Goal: Communication & Community: Answer question/provide support

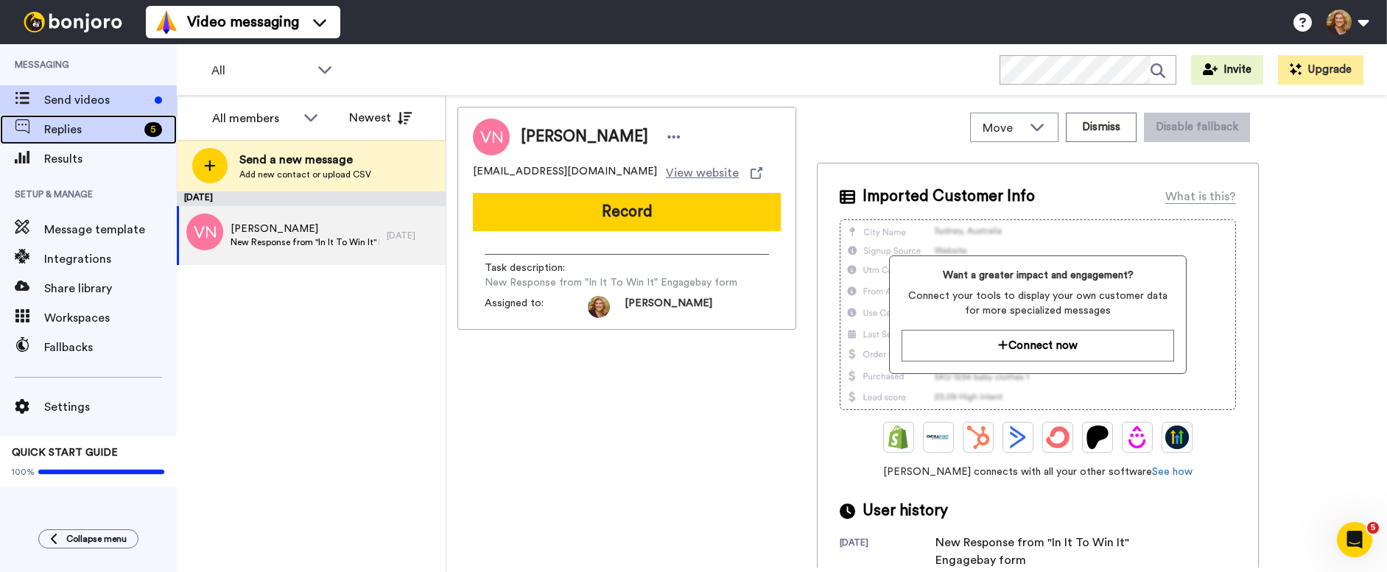
click at [68, 134] on span "Replies" at bounding box center [91, 130] width 94 height 18
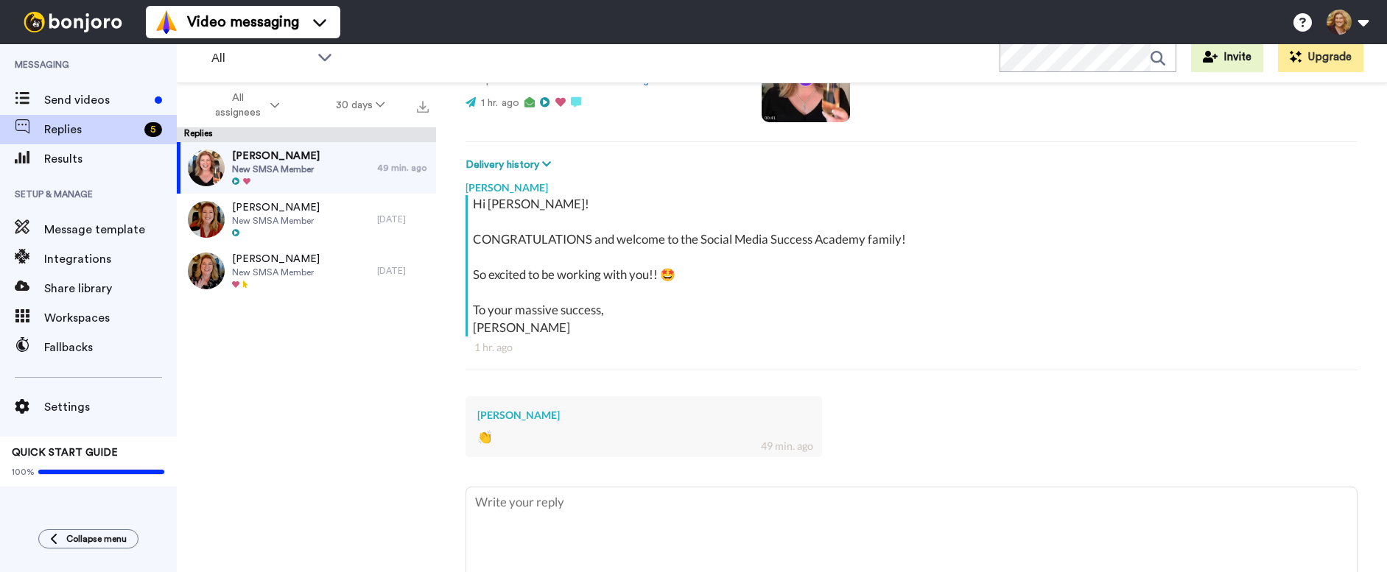
scroll to position [243, 0]
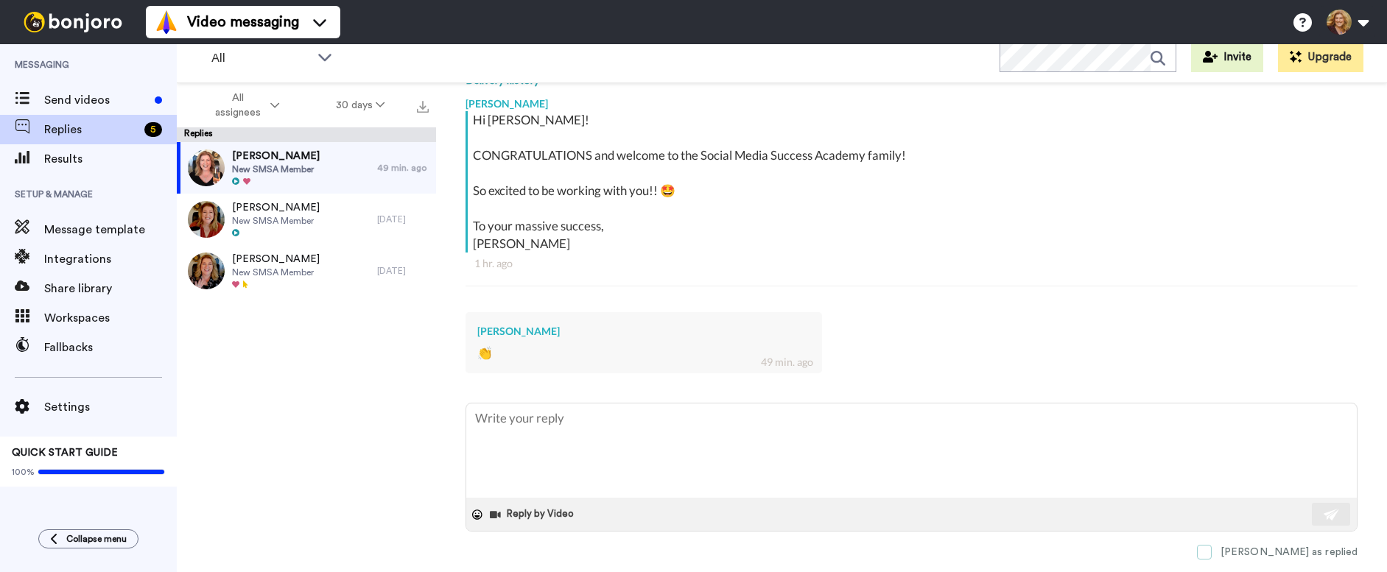
click at [1212, 552] on span at bounding box center [1204, 552] width 15 height 15
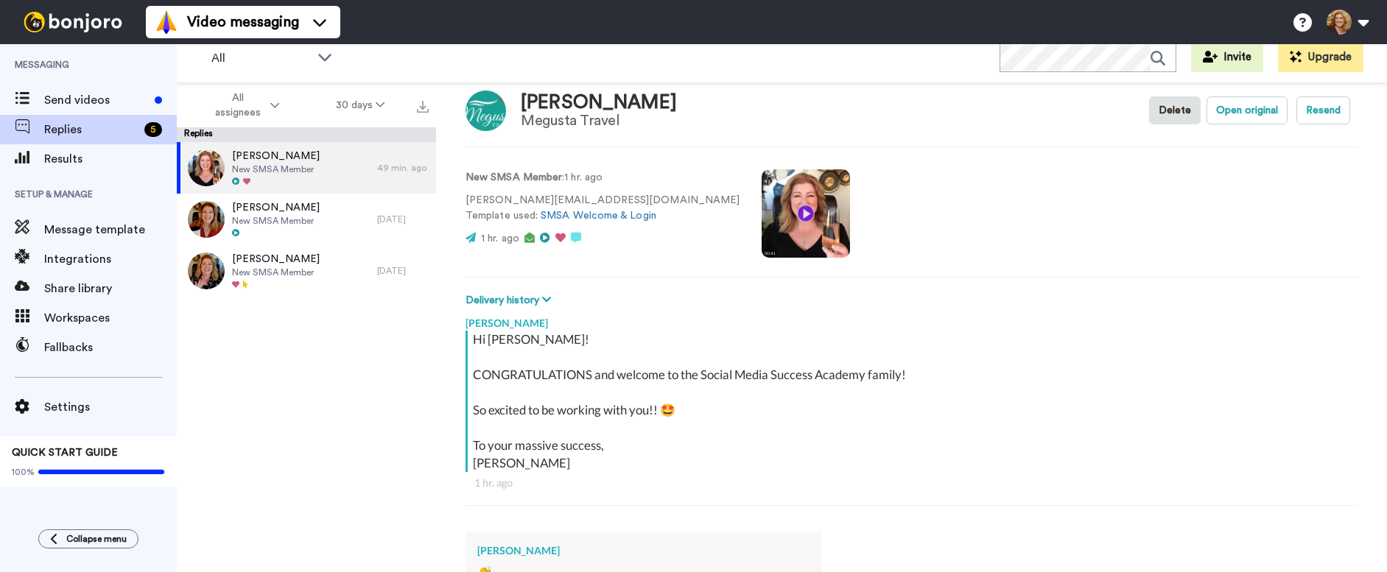
scroll to position [0, 0]
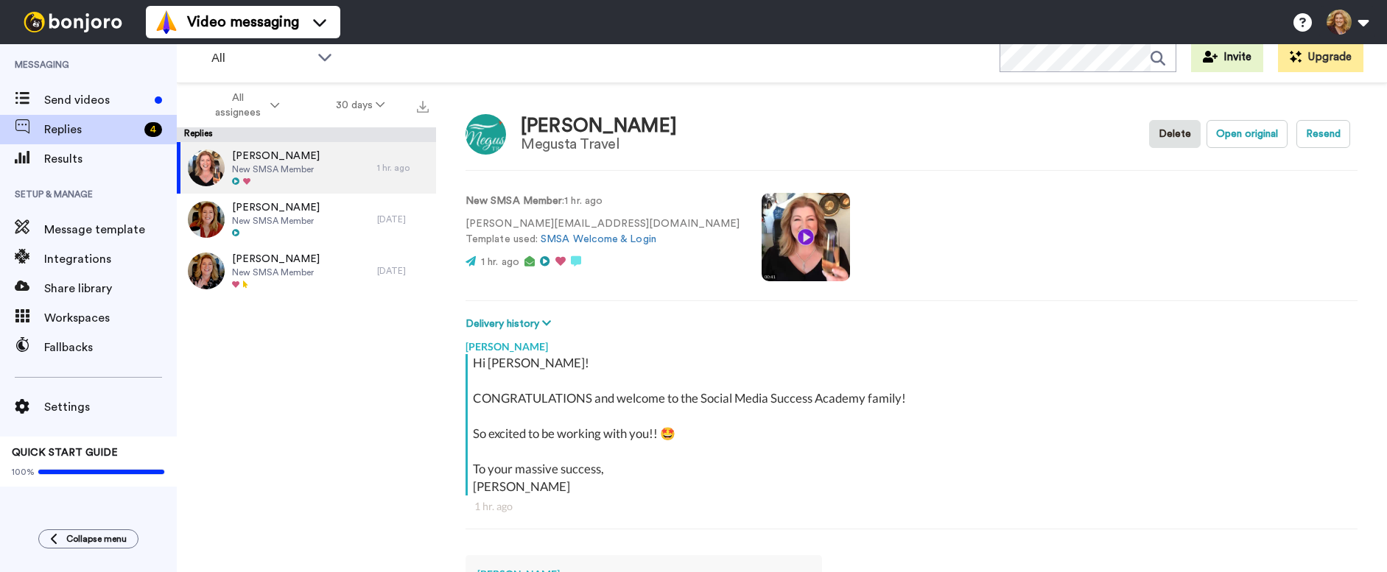
type textarea "x"
click at [85, 96] on span "Send videos" at bounding box center [96, 100] width 105 height 18
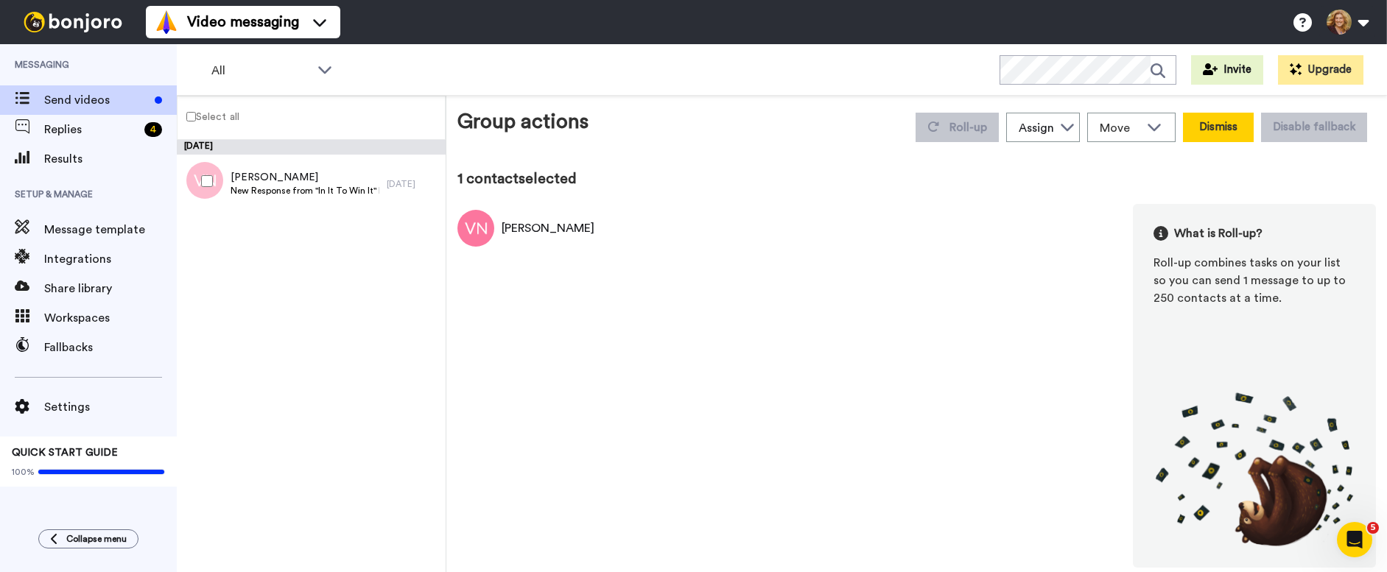
click at [1221, 124] on button "Dismiss" at bounding box center [1218, 127] width 71 height 29
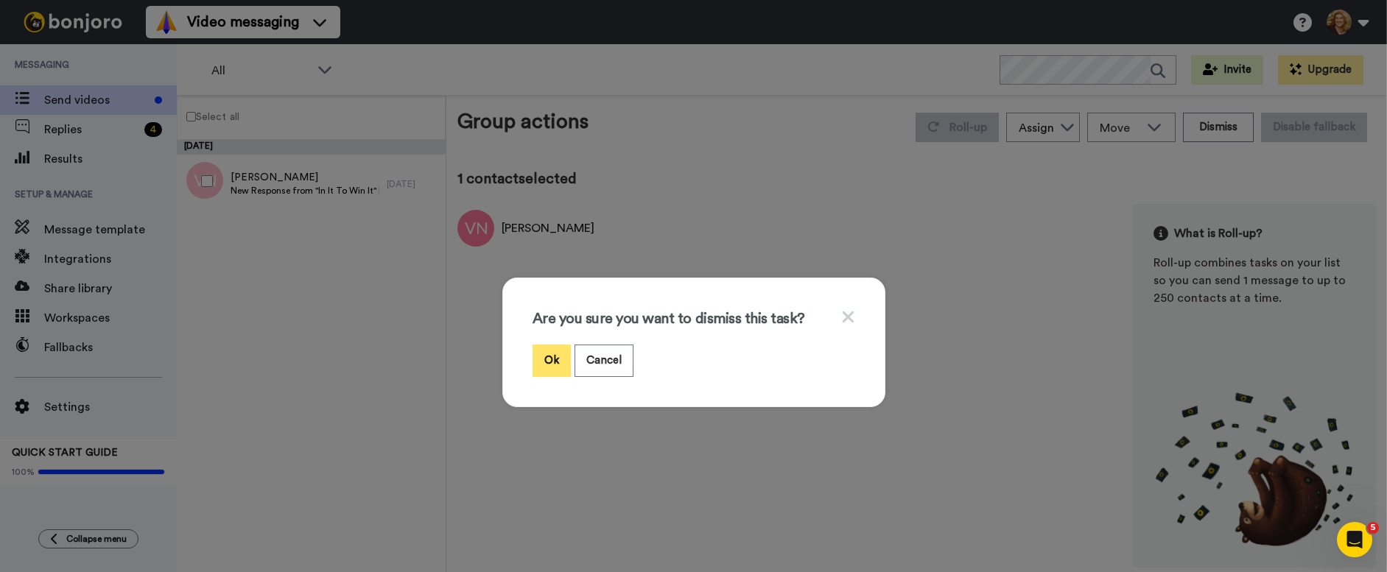
click at [544, 360] on button "Ok" at bounding box center [551, 361] width 38 height 32
